Goal: Task Accomplishment & Management: Complete application form

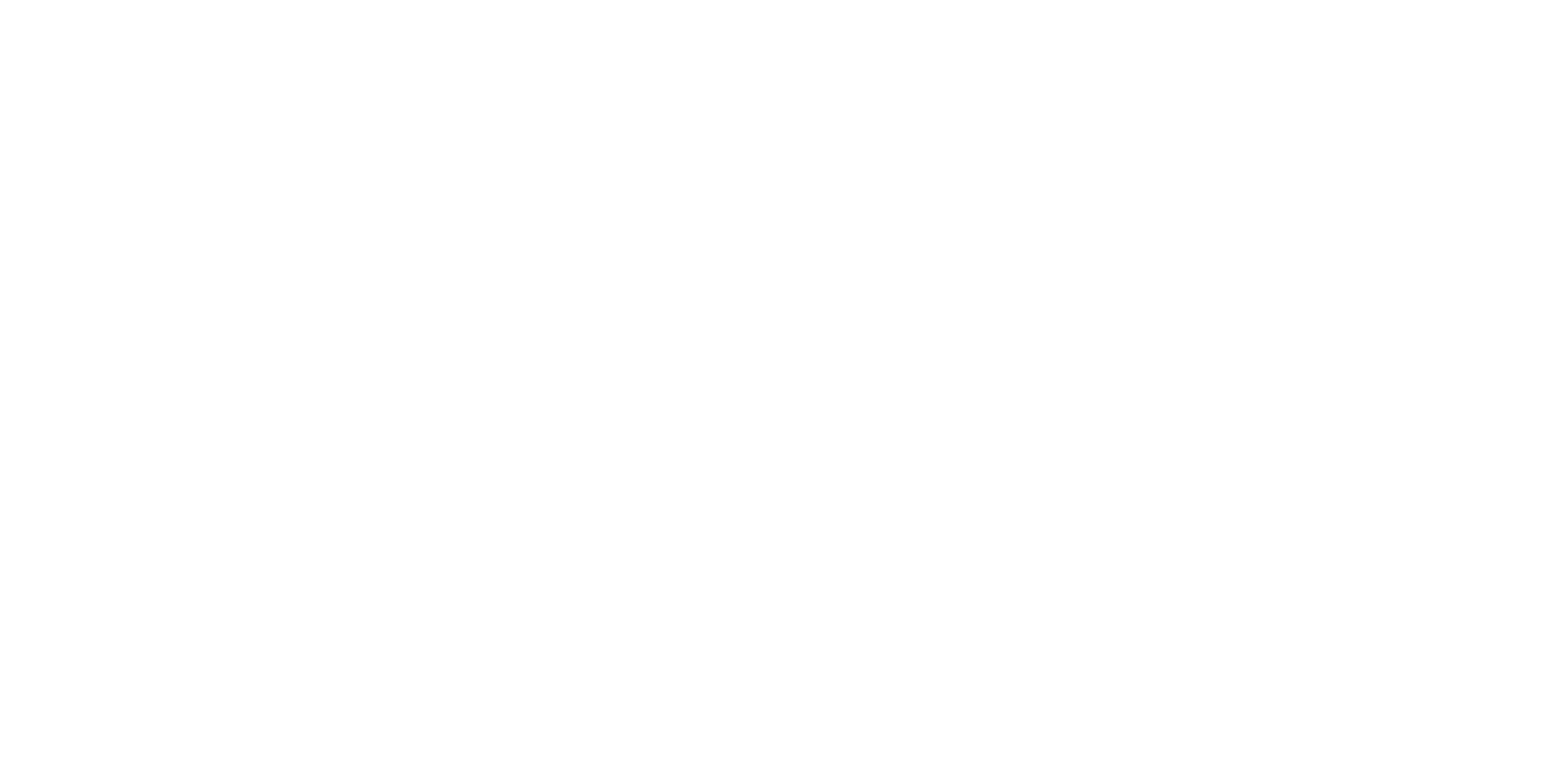
select select "**"
select select "****"
select select "**"
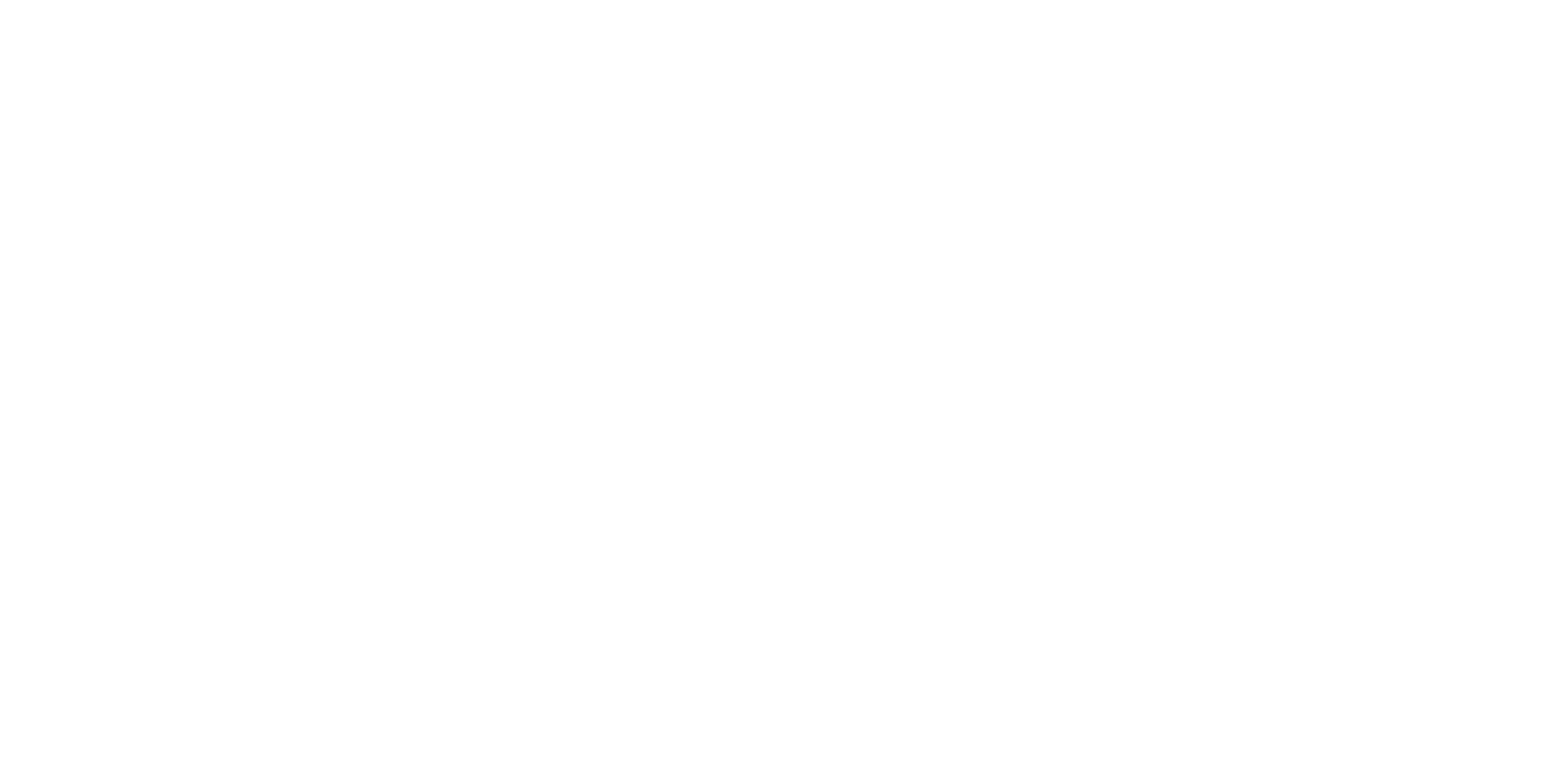
select select "****"
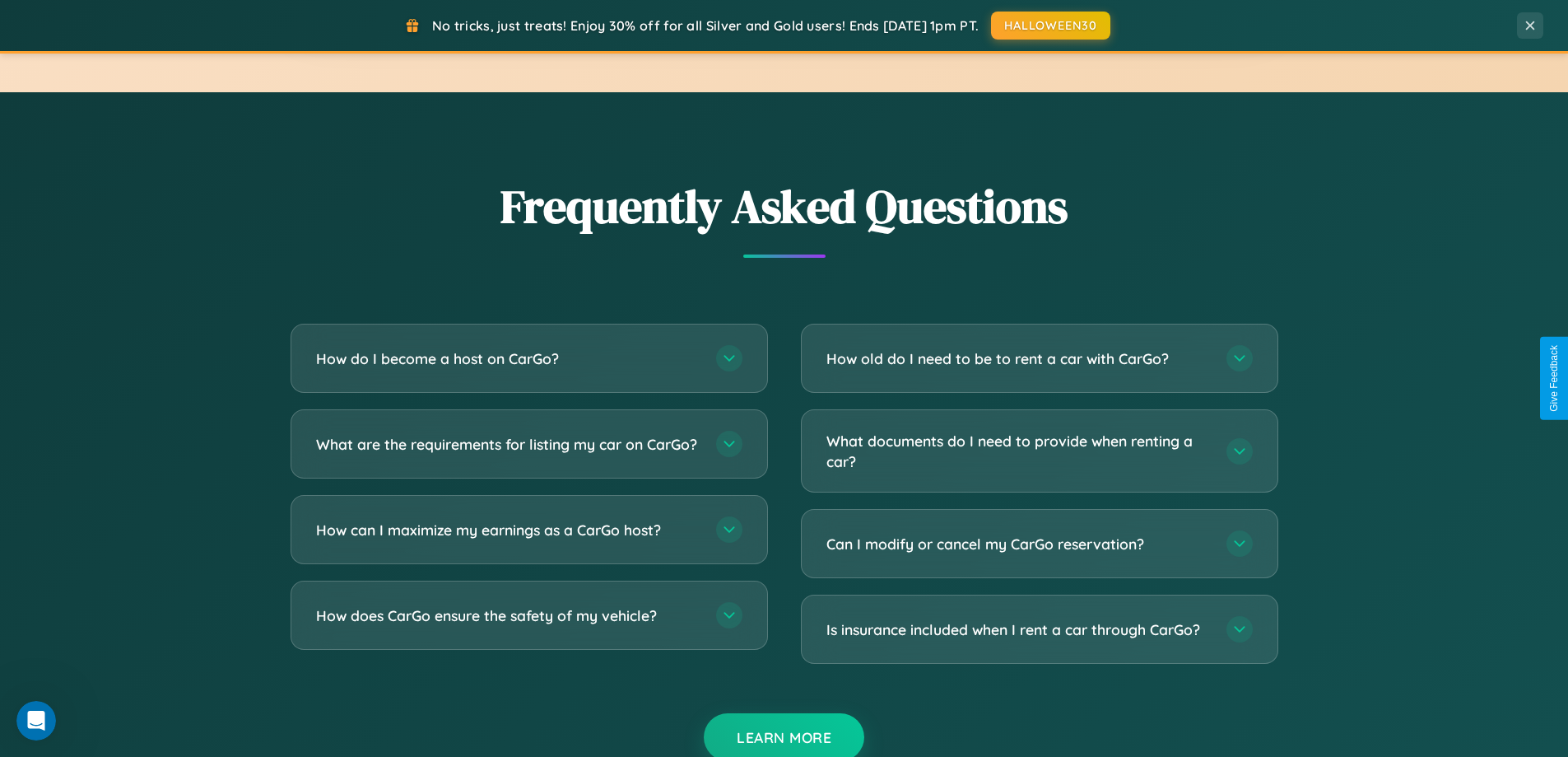
scroll to position [3169, 0]
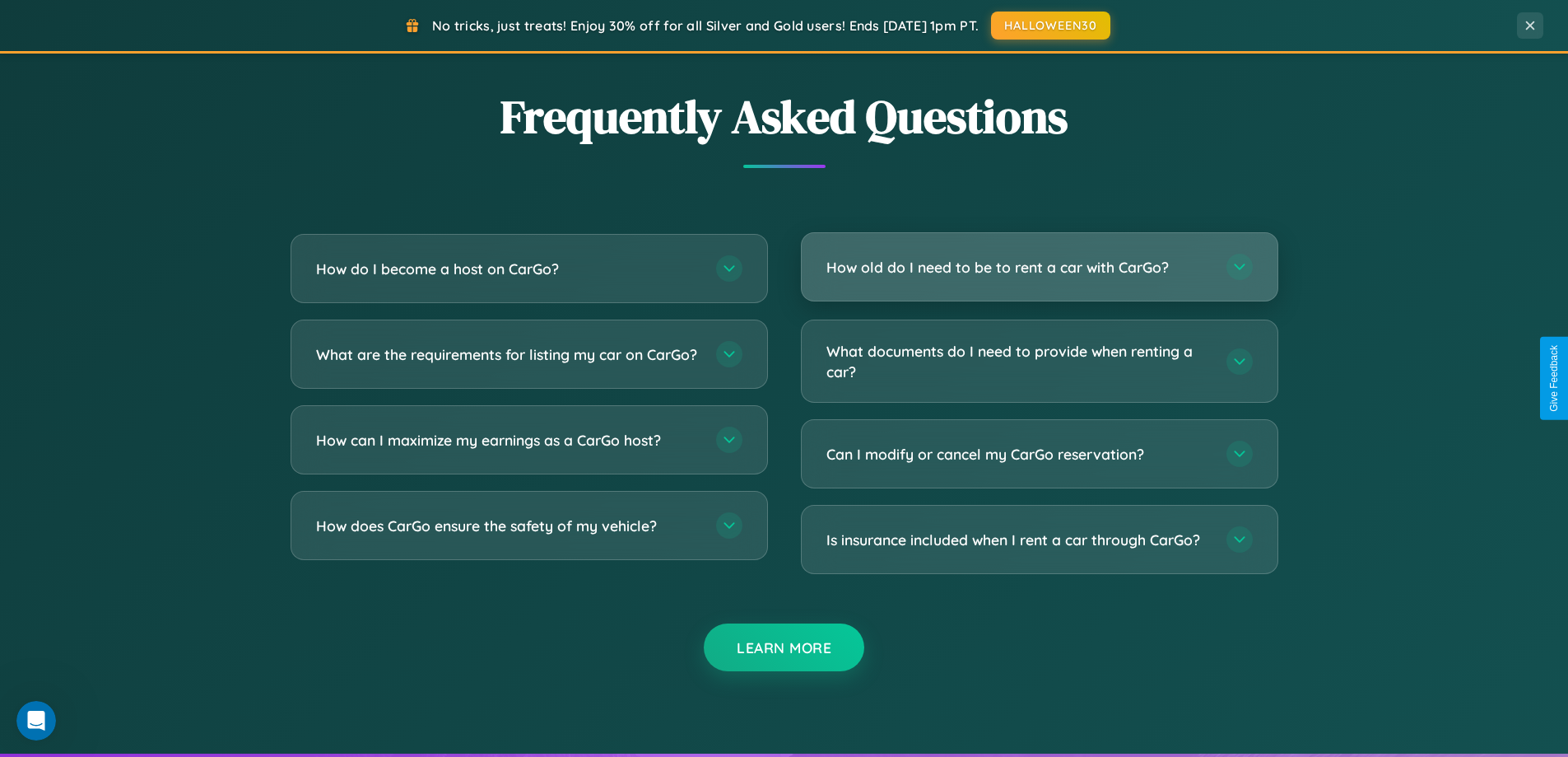
click at [1039, 267] on h3 "How old do I need to be to rent a car with CarGo?" at bounding box center [1019, 267] width 384 height 21
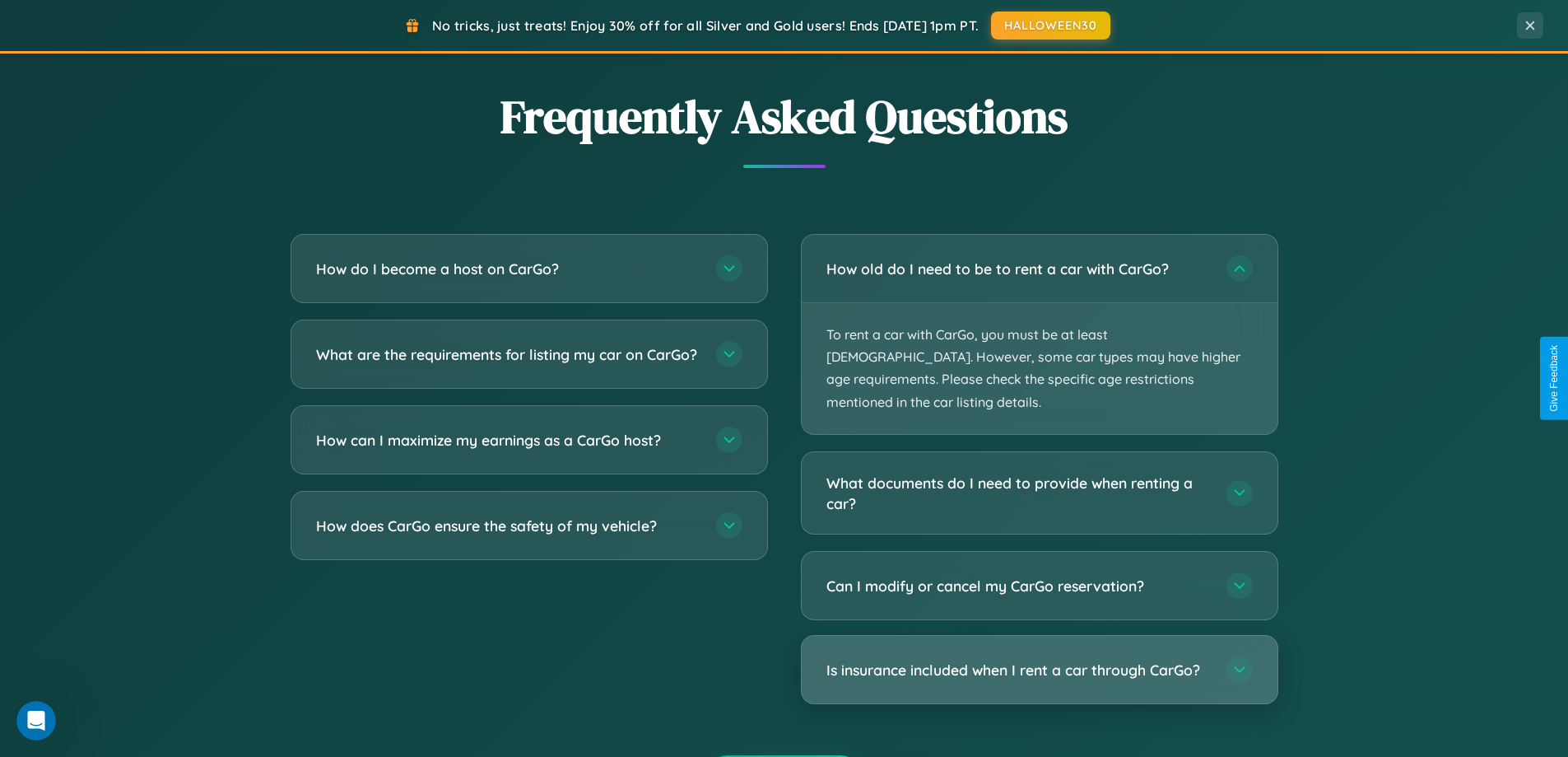
click at [1039, 660] on h3 "Is insurance included when I rent a car through CarGo?" at bounding box center [1019, 670] width 384 height 21
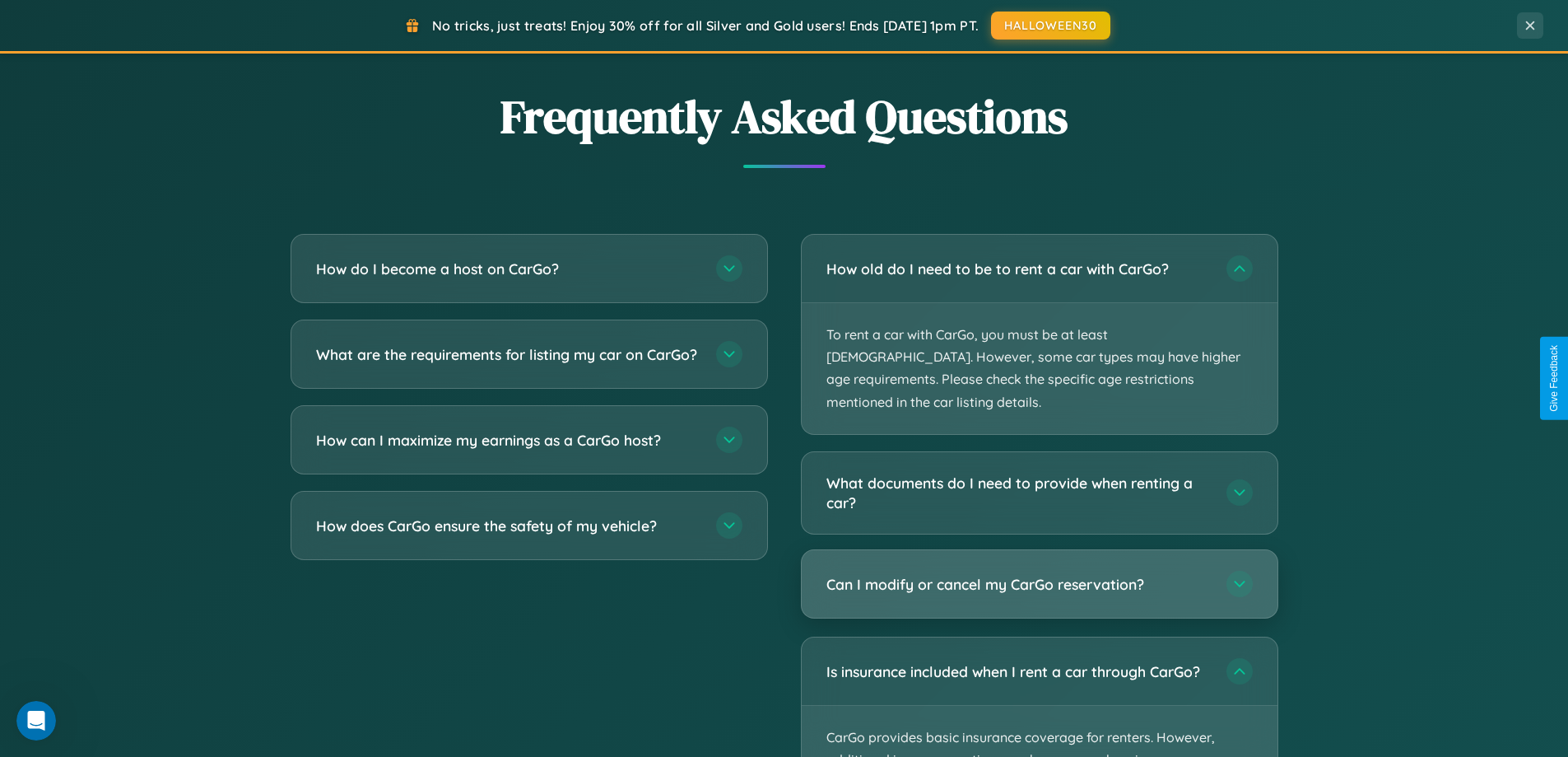
click at [1039, 574] on h3 "Can I modify or cancel my CarGo reservation?" at bounding box center [1019, 585] width 384 height 21
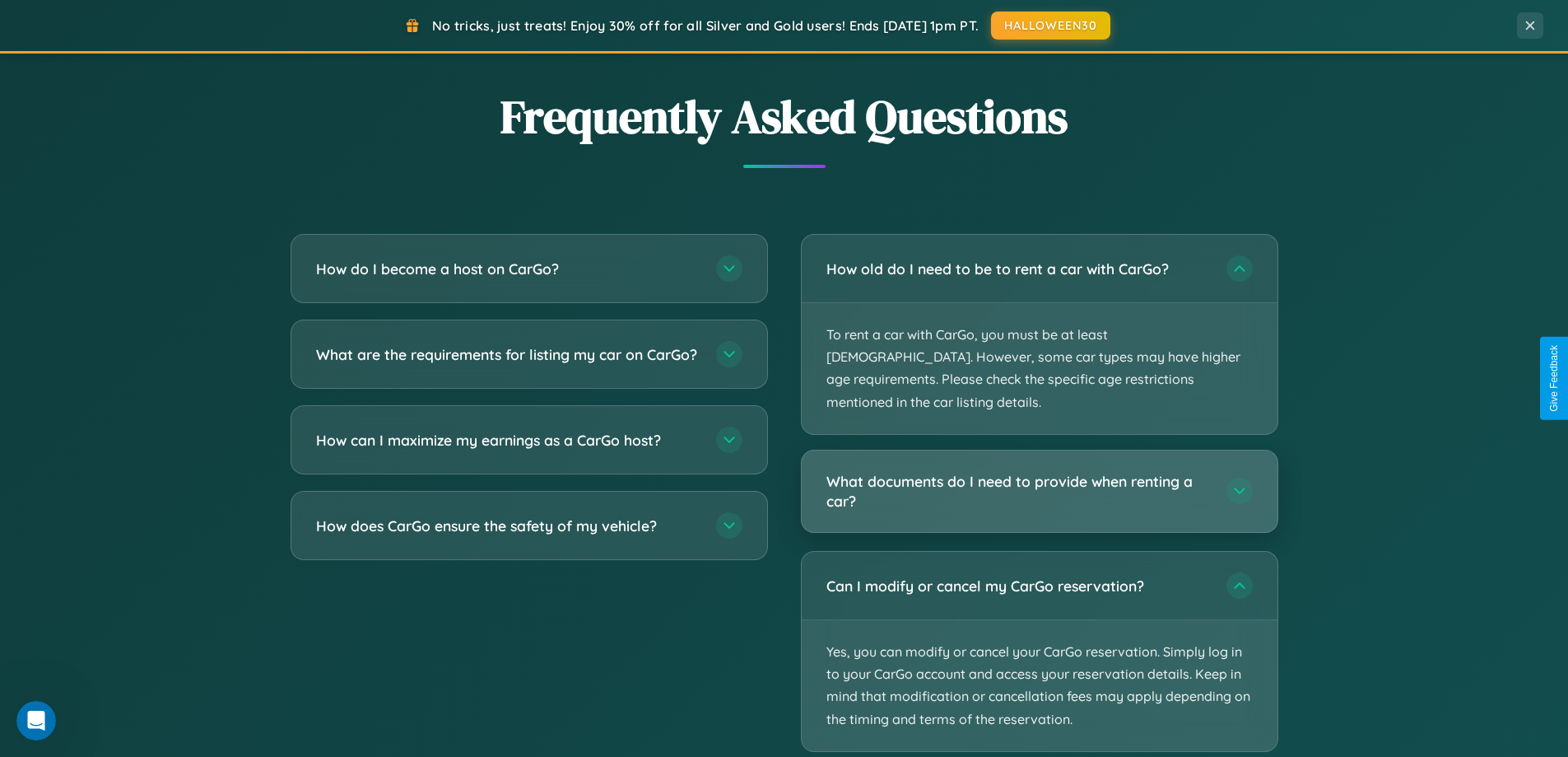
click at [1039, 472] on h3 "What documents do I need to provide when renting a car?" at bounding box center [1019, 491] width 384 height 40
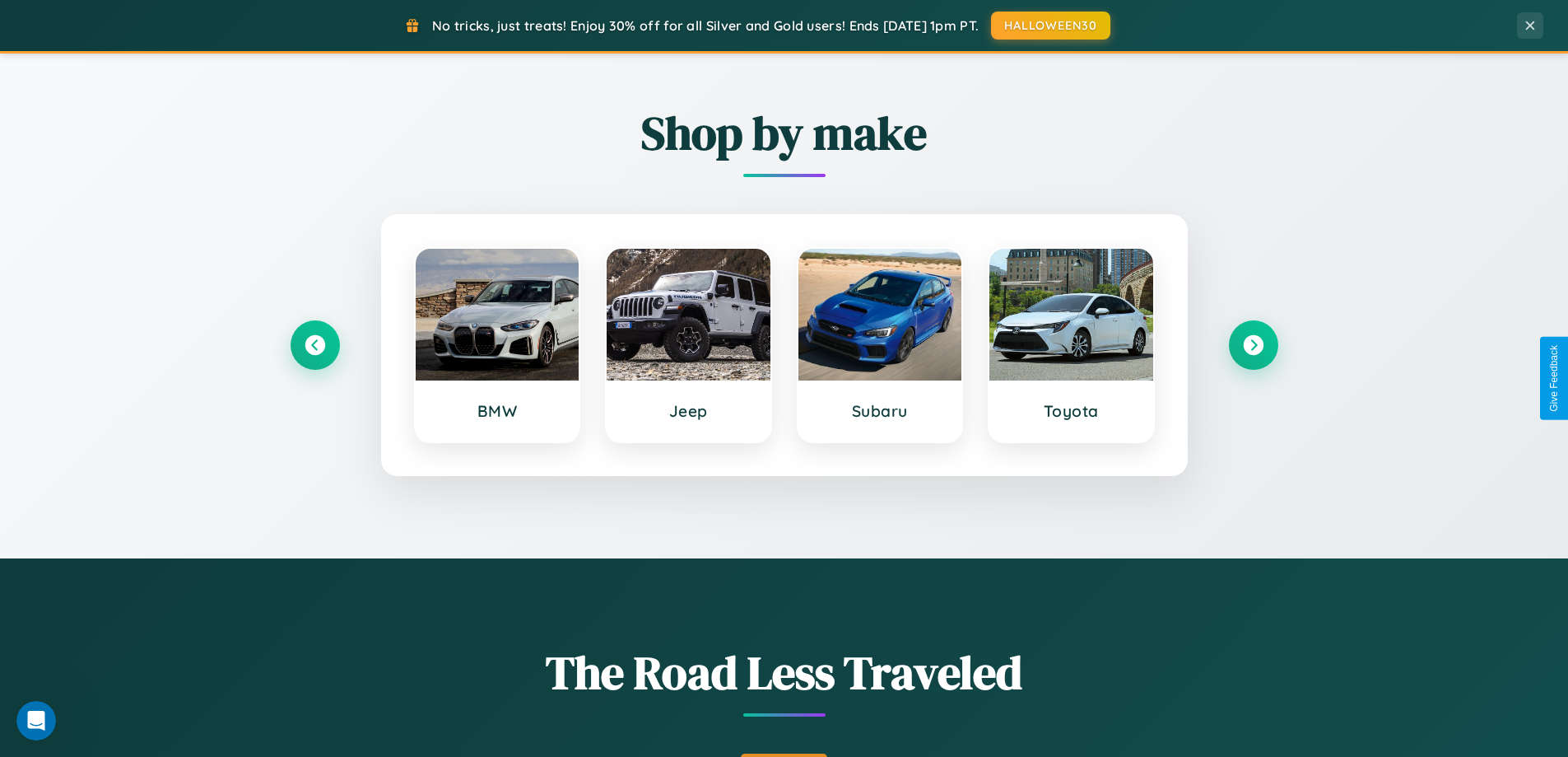
scroll to position [710, 0]
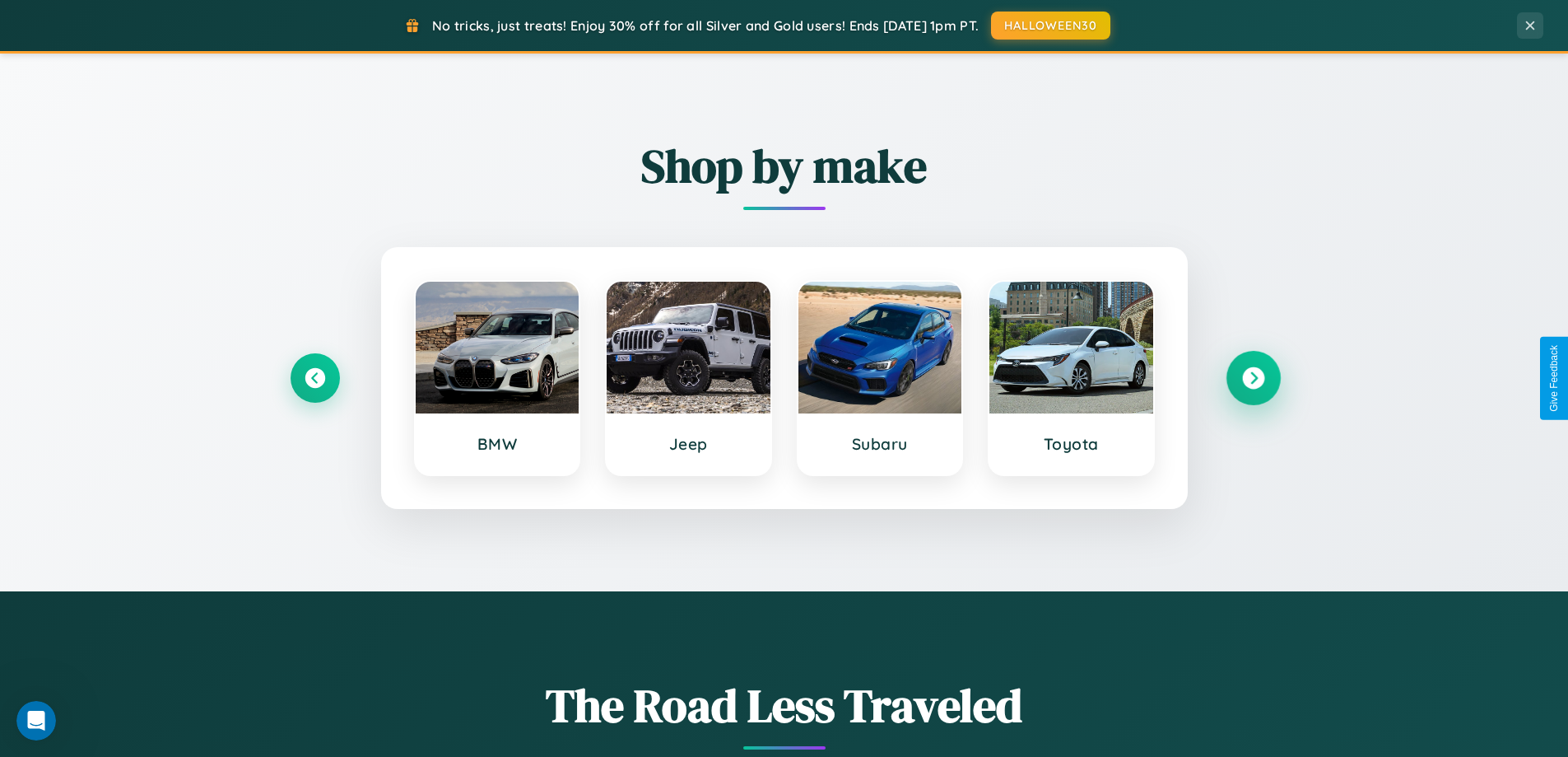
click at [1253, 378] on icon at bounding box center [1254, 379] width 22 height 22
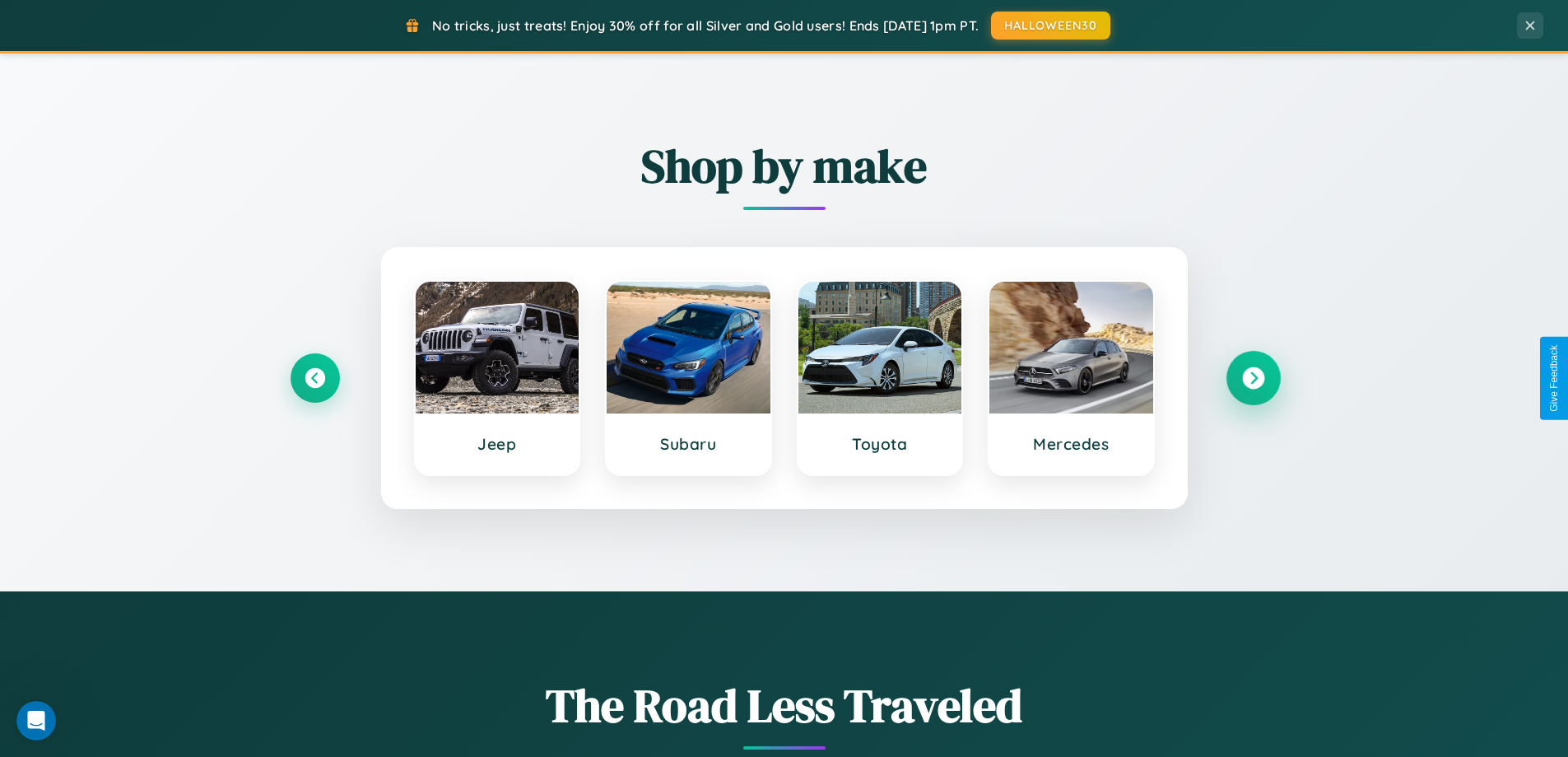
click at [1253, 378] on icon at bounding box center [1254, 379] width 22 height 22
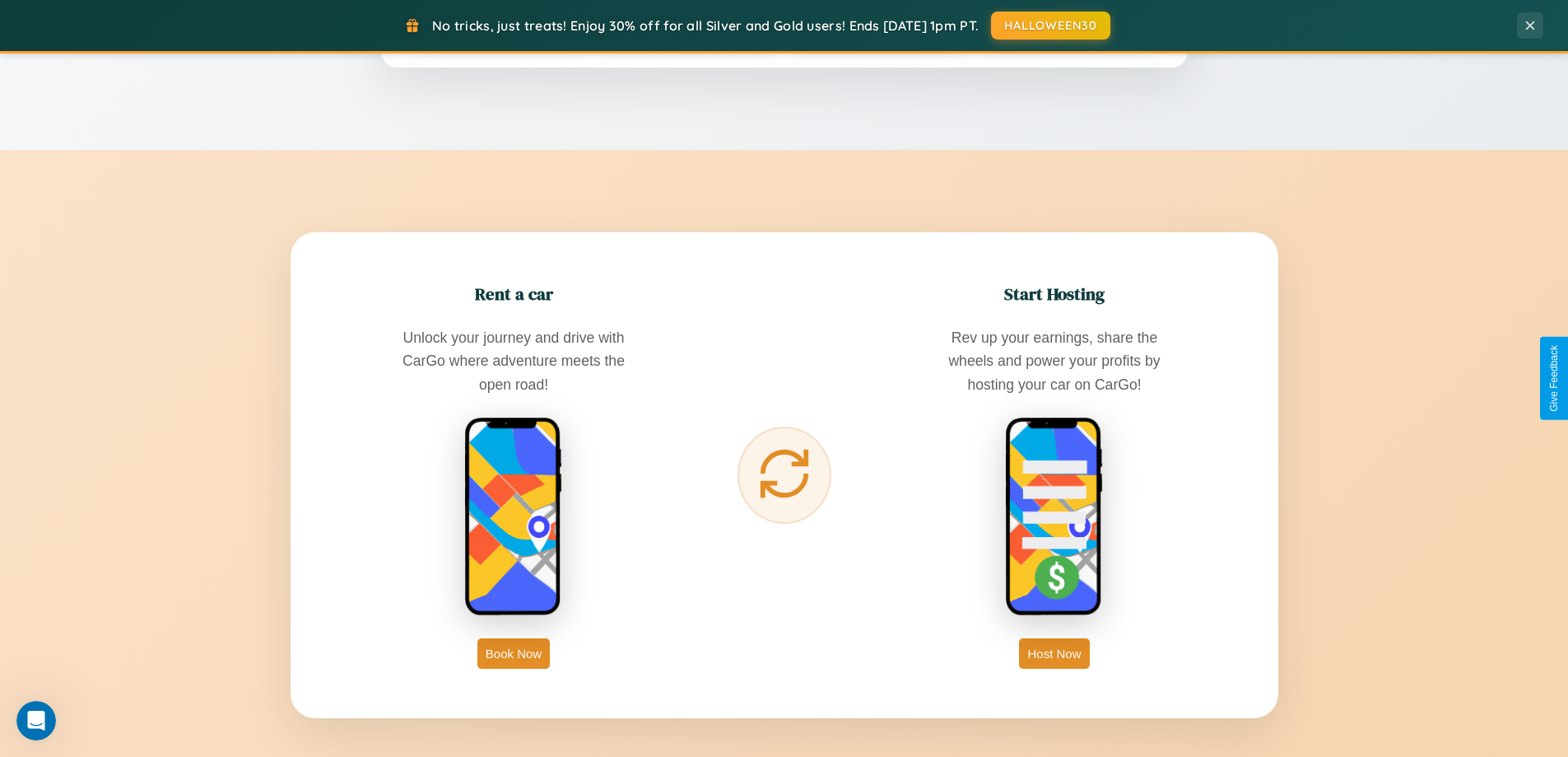
scroll to position [2646, 0]
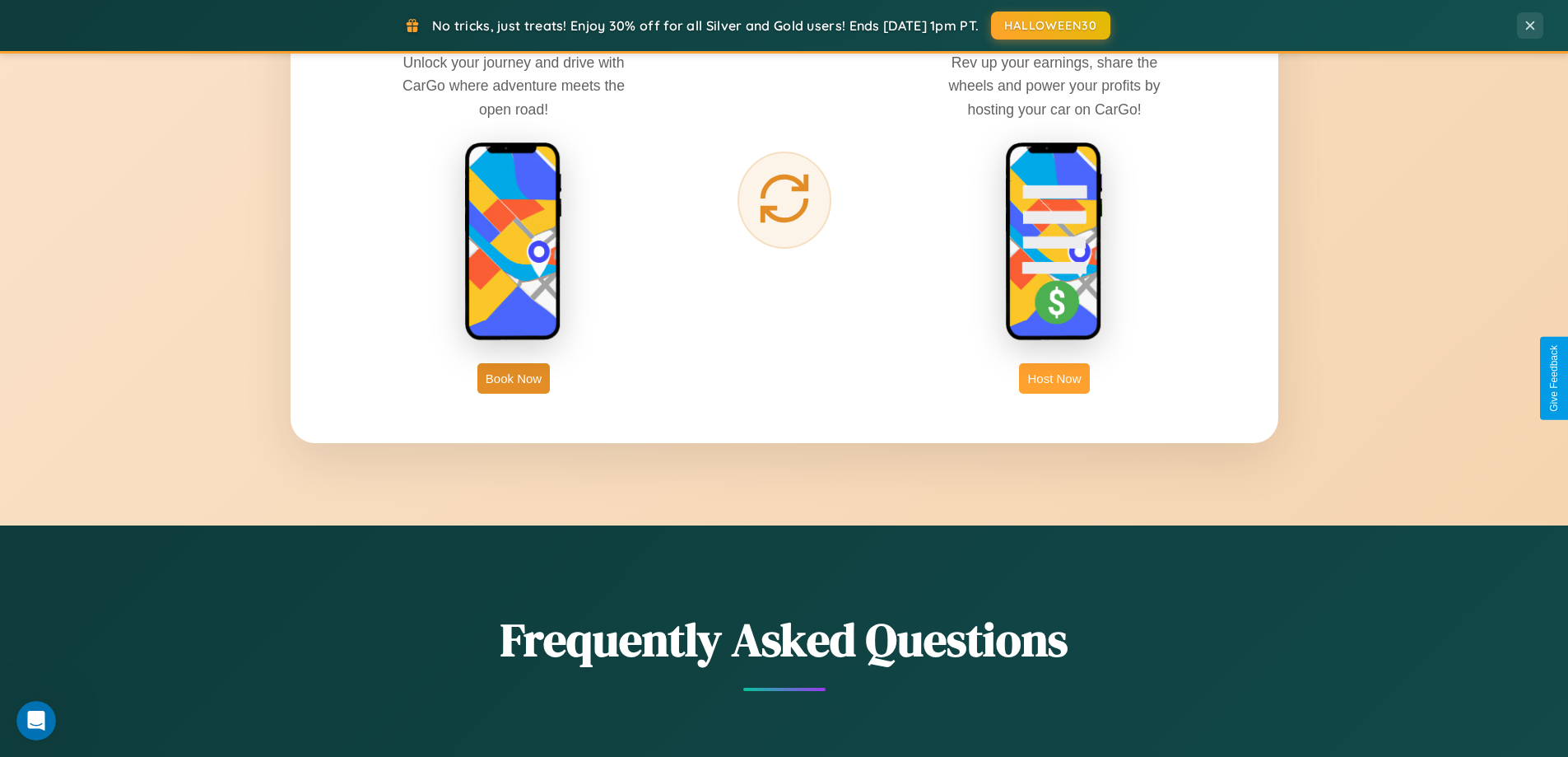
click at [1055, 378] on button "Host Now" at bounding box center [1055, 379] width 70 height 31
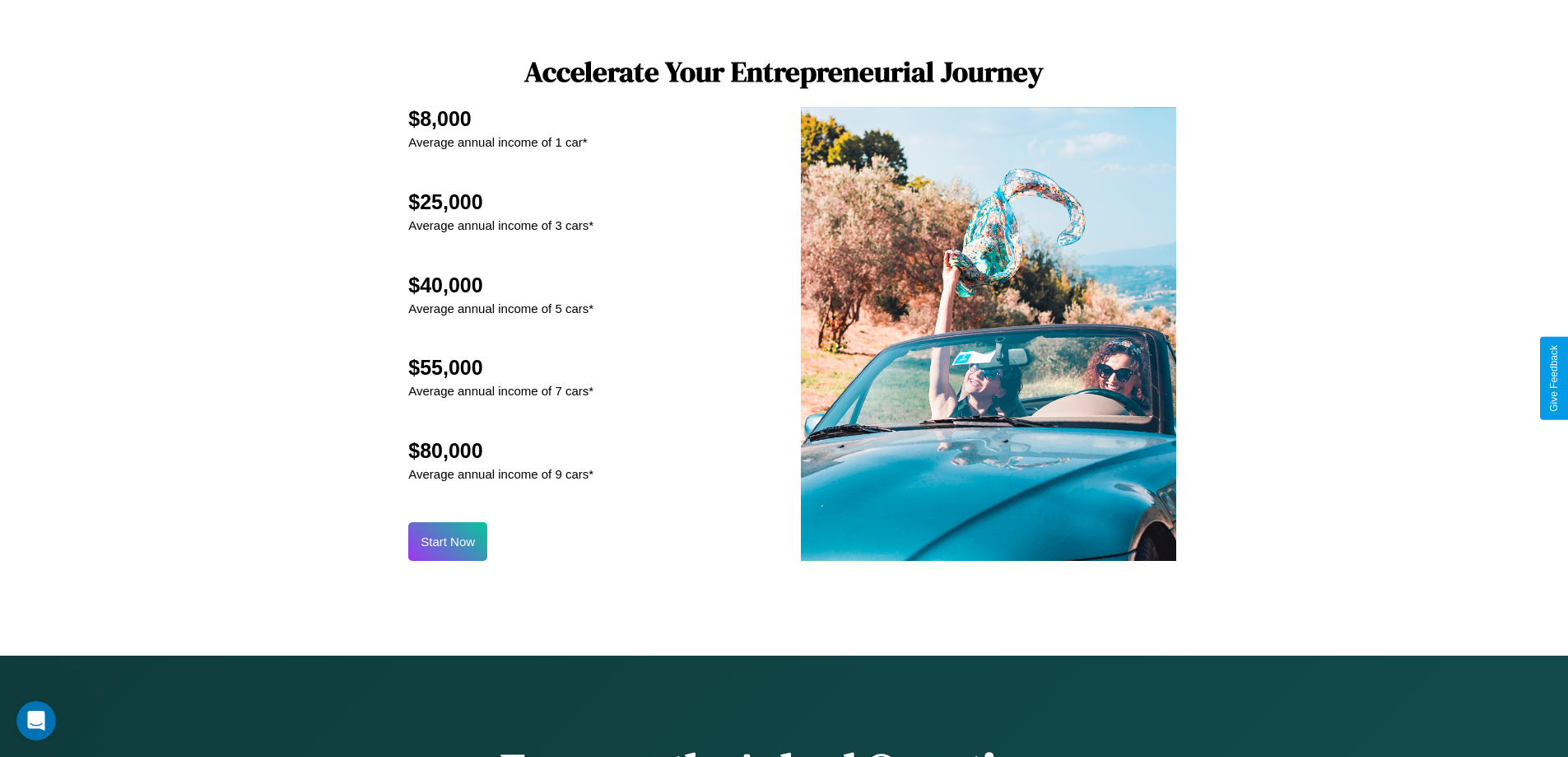
scroll to position [2226, 0]
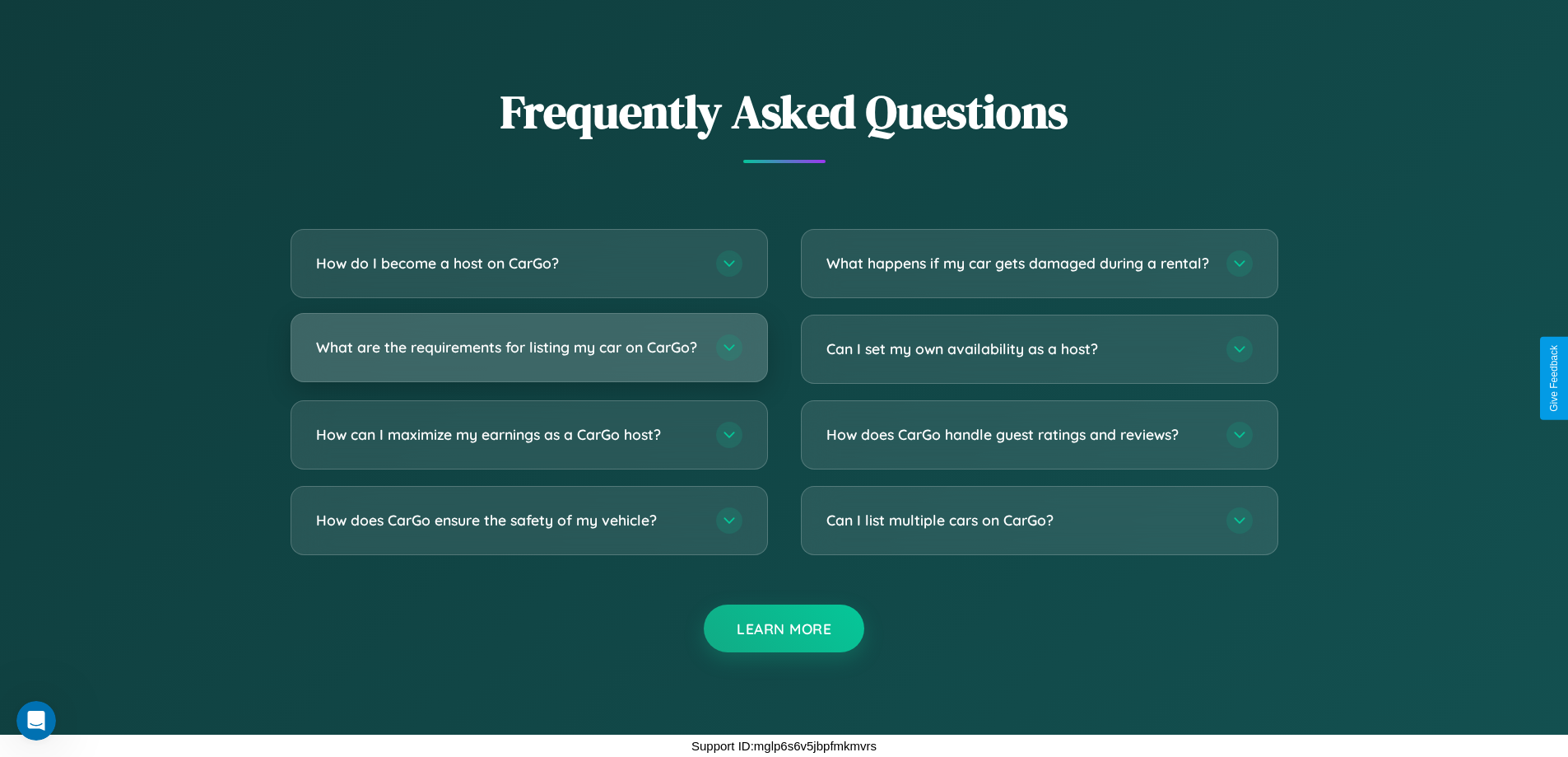
click at [529, 341] on h3 "What are the requirements for listing my car on CarGo?" at bounding box center [508, 347] width 384 height 21
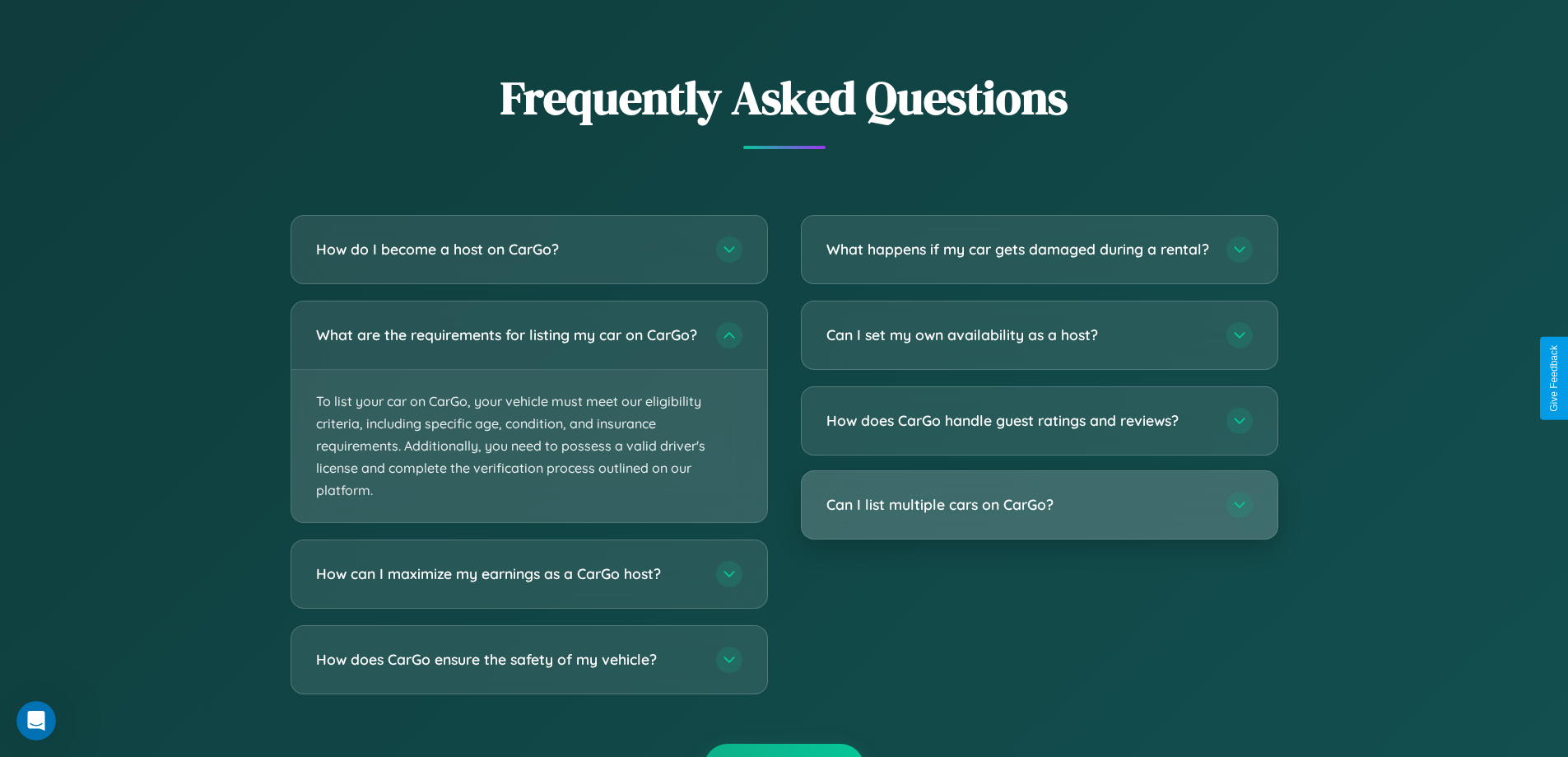
click at [1039, 515] on h3 "Can I list multiple cars on CarGo?" at bounding box center [1019, 504] width 384 height 21
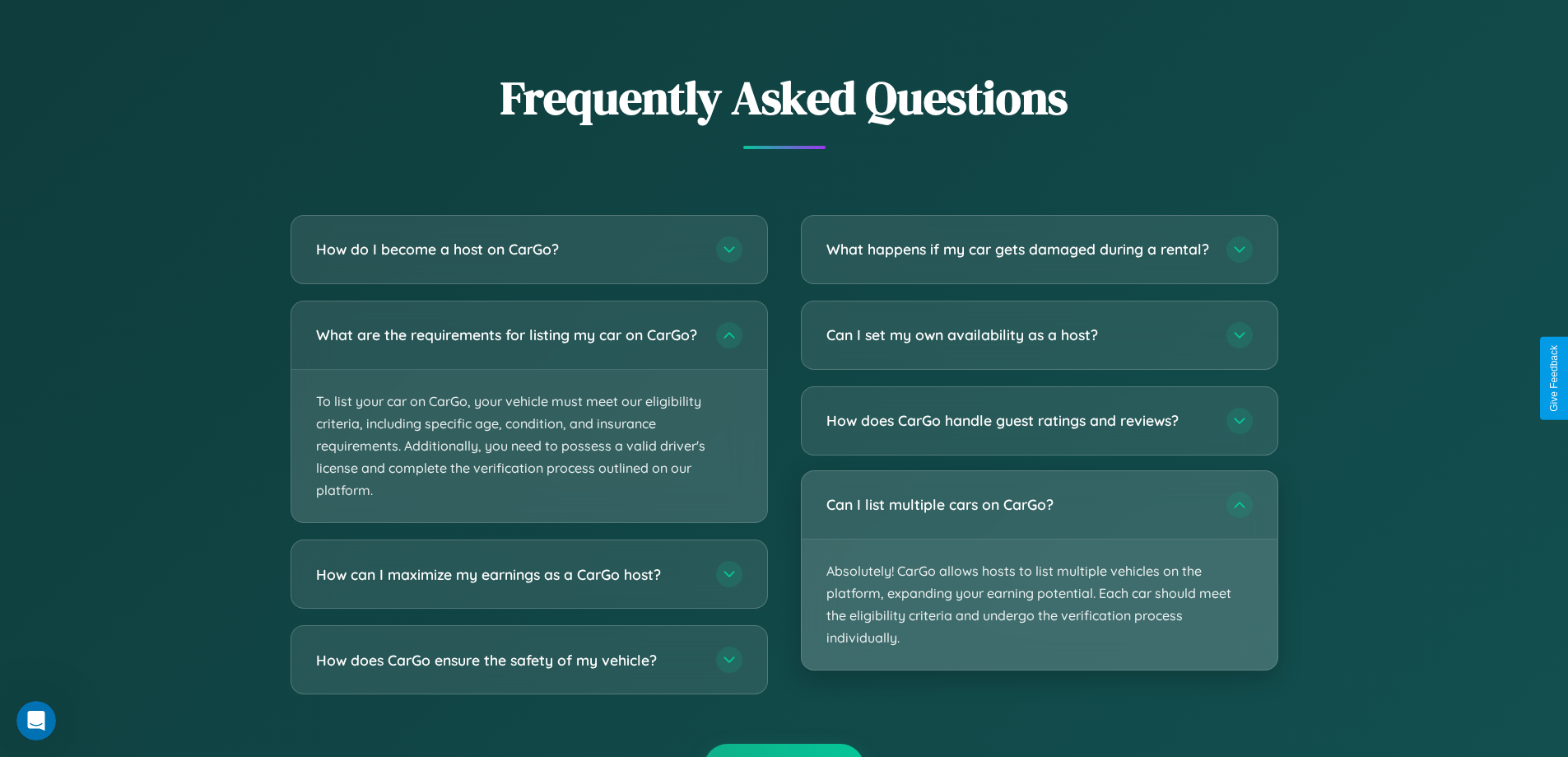
click at [1039, 584] on p "Absolutely! CarGo allows hosts to list multiple vehicles on the platform, expan…" at bounding box center [1039, 604] width 476 height 131
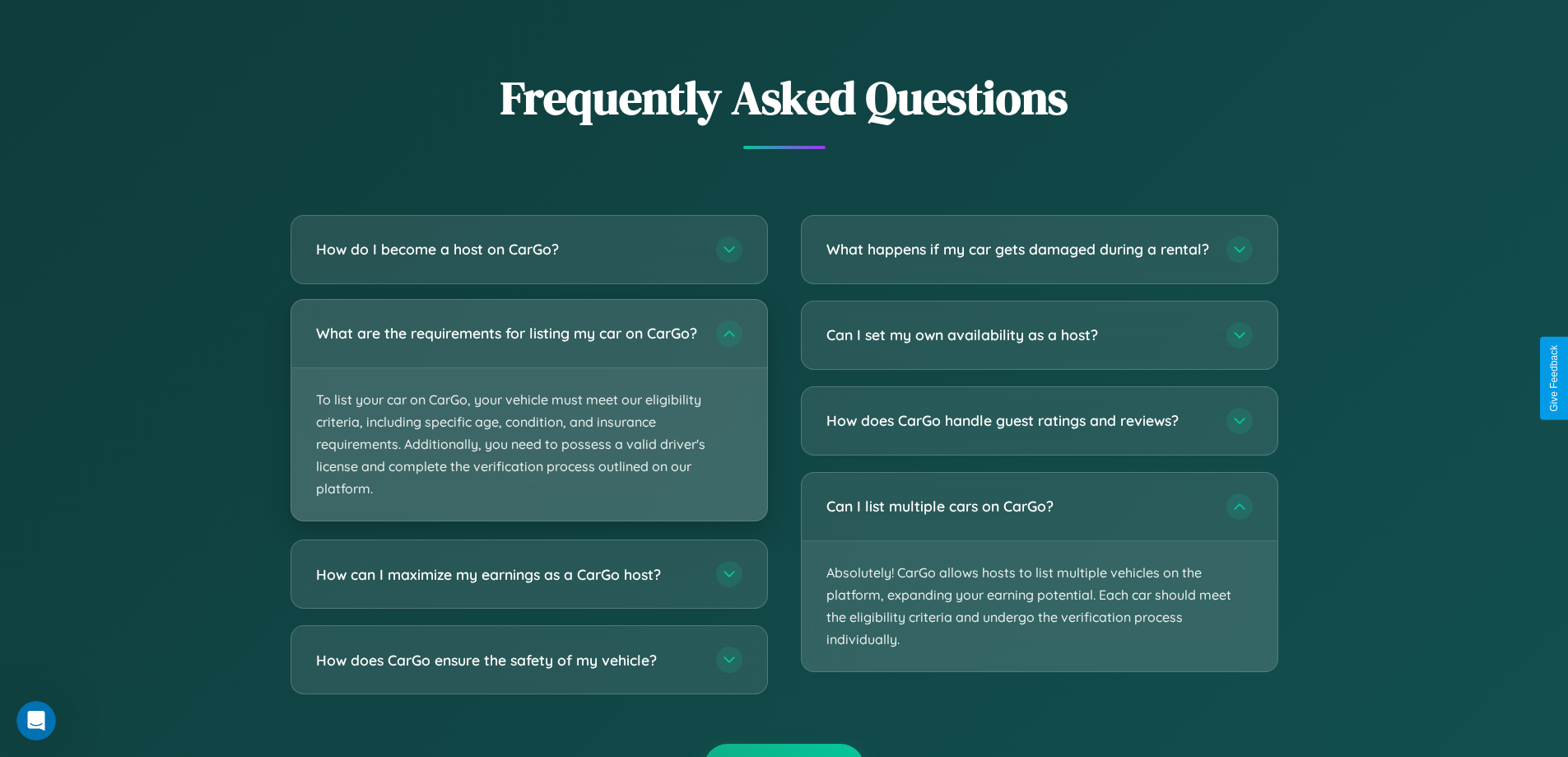
click at [529, 418] on p "To list your car on CarGo, your vehicle must meet our eligibility criteria, inc…" at bounding box center [529, 444] width 476 height 153
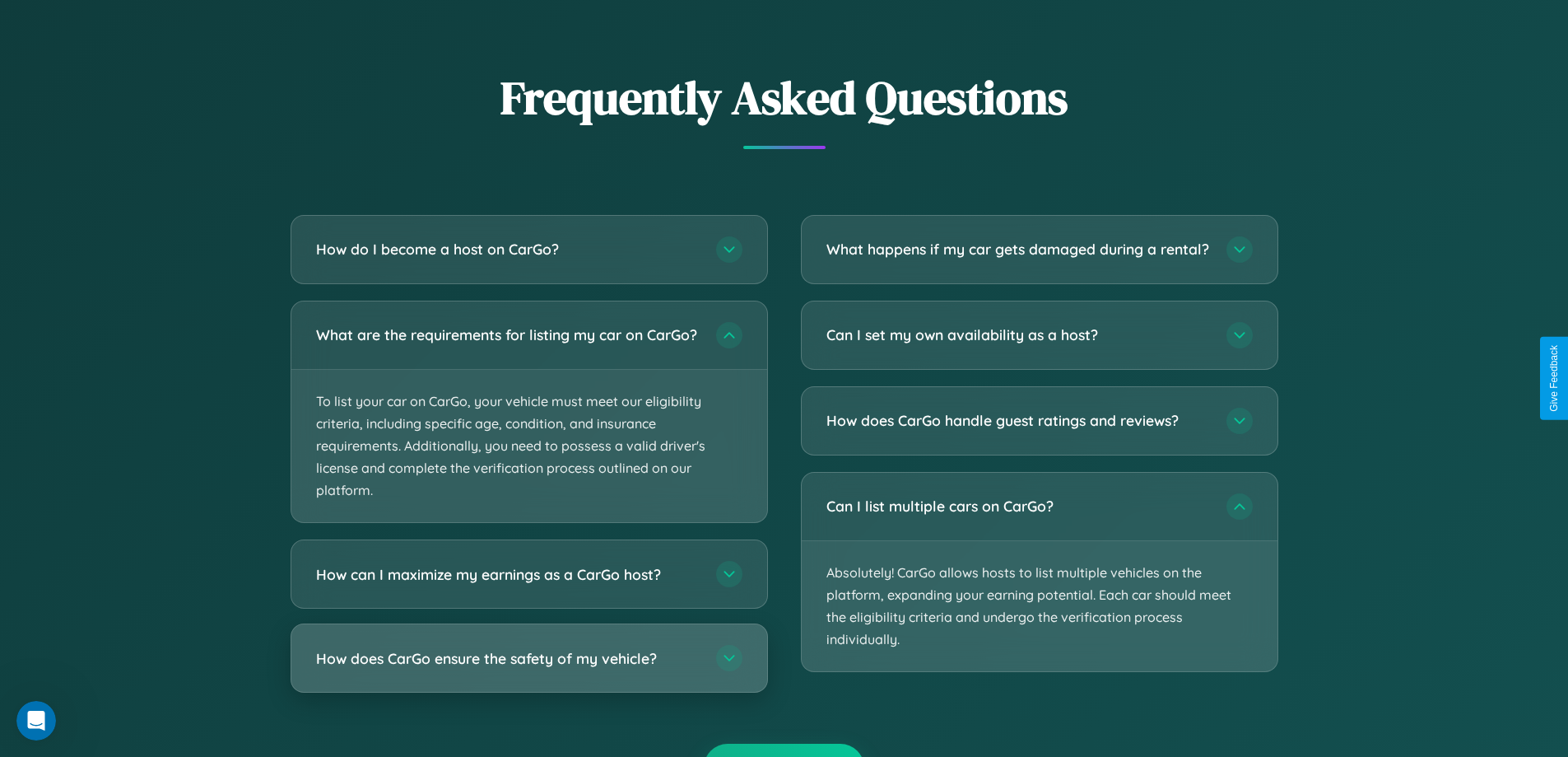
click at [529, 669] on h3 "How does CarGo ensure the safety of my vehicle?" at bounding box center [508, 658] width 384 height 21
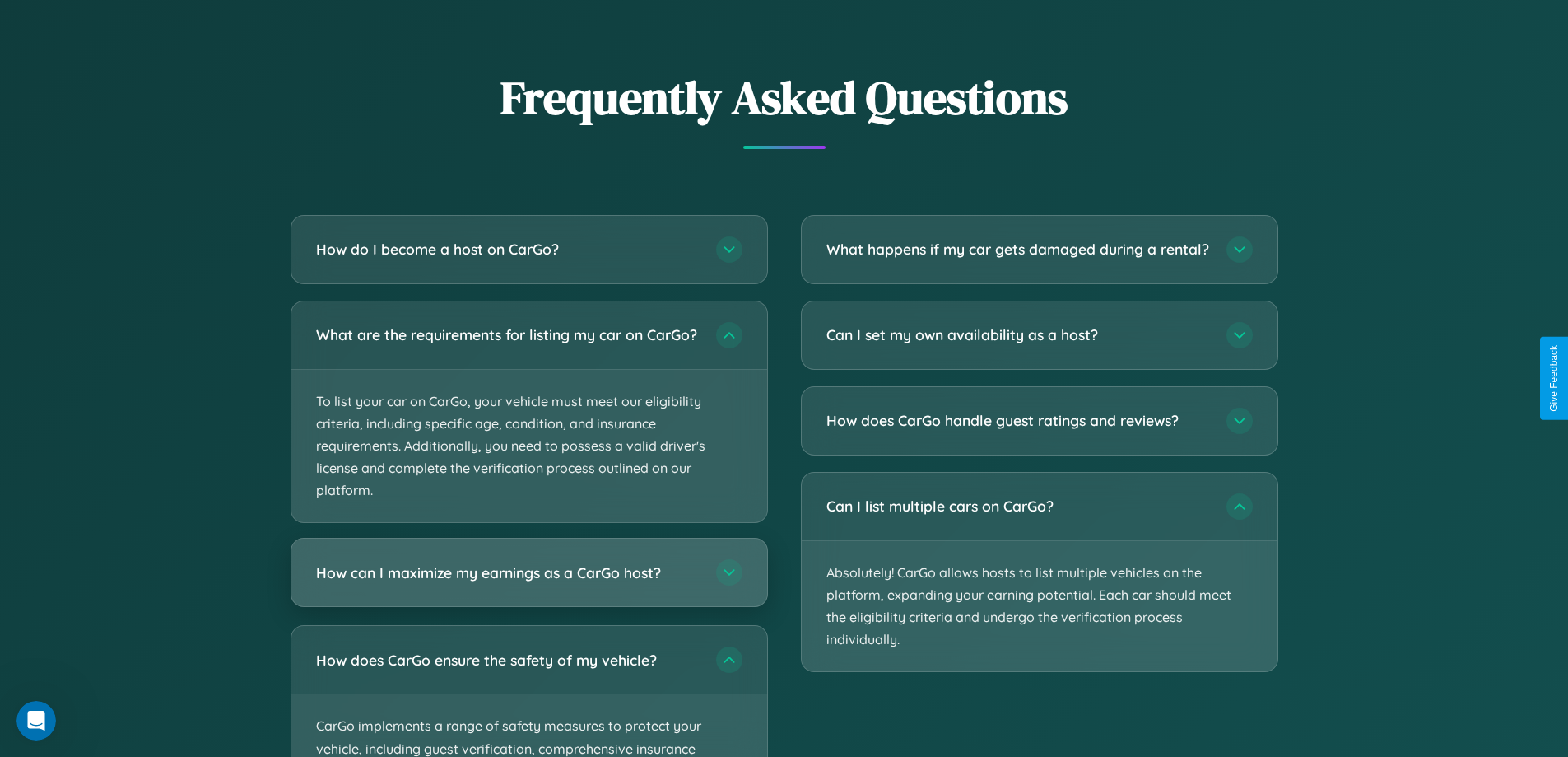
click at [529, 583] on h3 "How can I maximize my earnings as a CarGo host?" at bounding box center [508, 573] width 384 height 21
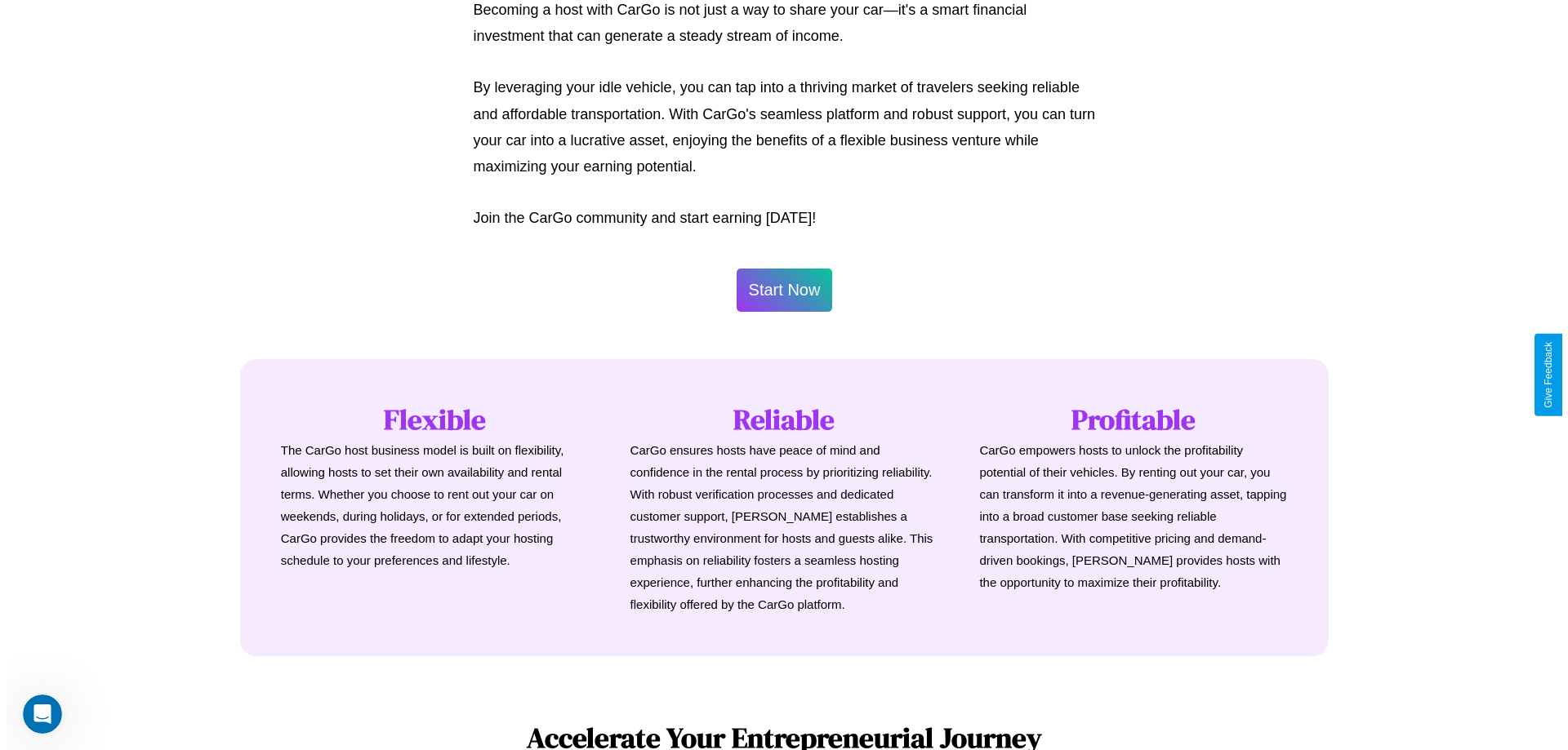
scroll to position [788, 0]
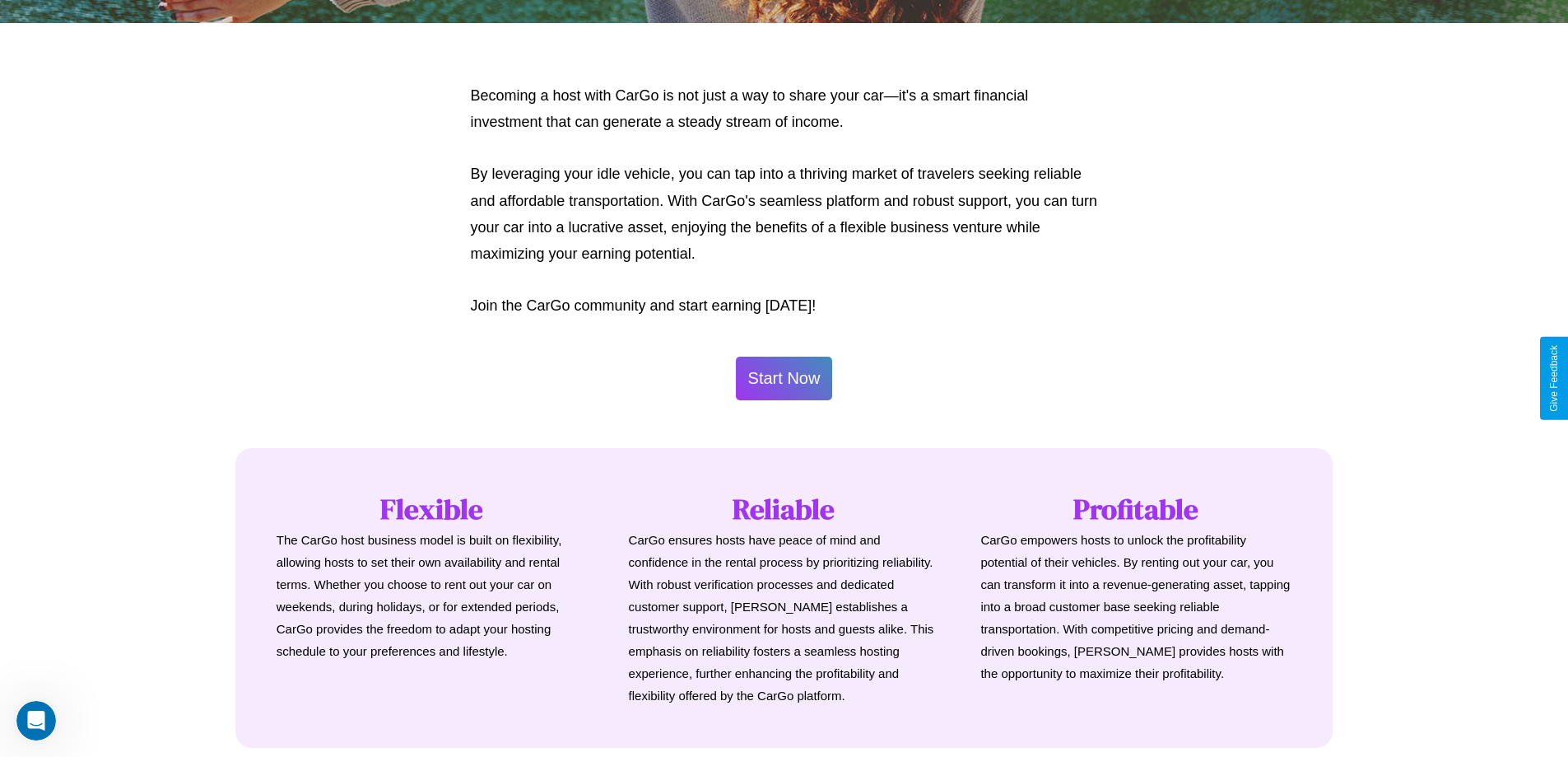
click at [784, 378] on button "Start Now" at bounding box center [784, 378] width 97 height 44
